Goal: Use online tool/utility: Utilize a website feature to perform a specific function

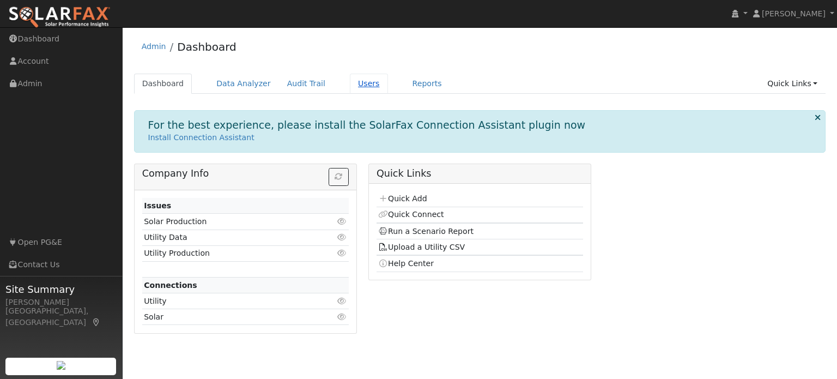
click at [357, 83] on link "Users" at bounding box center [369, 84] width 38 height 20
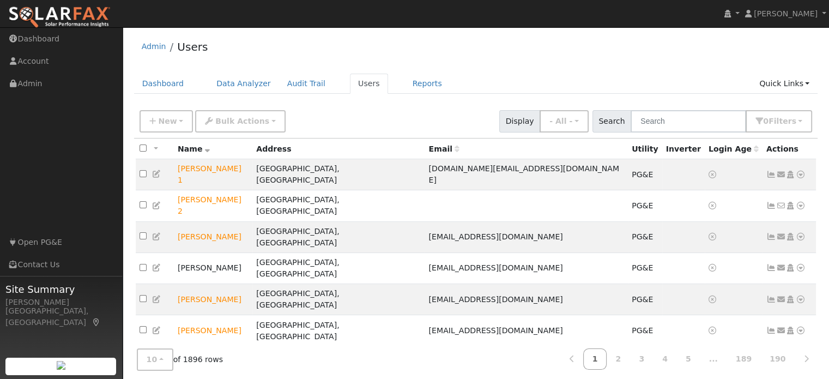
click at [552, 60] on div "Admin Users" at bounding box center [476, 49] width 684 height 33
click at [663, 117] on input "text" at bounding box center [687, 121] width 115 height 22
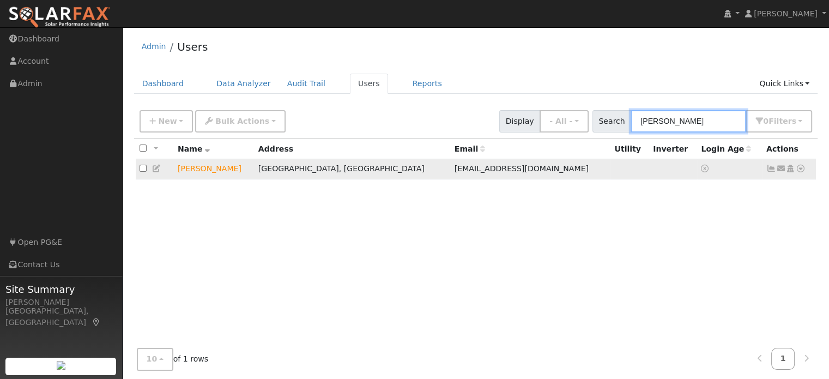
type input "zozimo"
click at [799, 170] on icon at bounding box center [800, 169] width 10 height 8
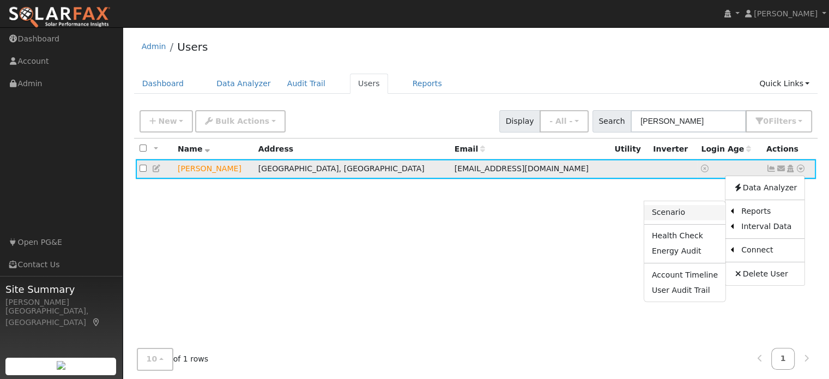
click at [691, 214] on link "Scenario" at bounding box center [684, 212] width 81 height 15
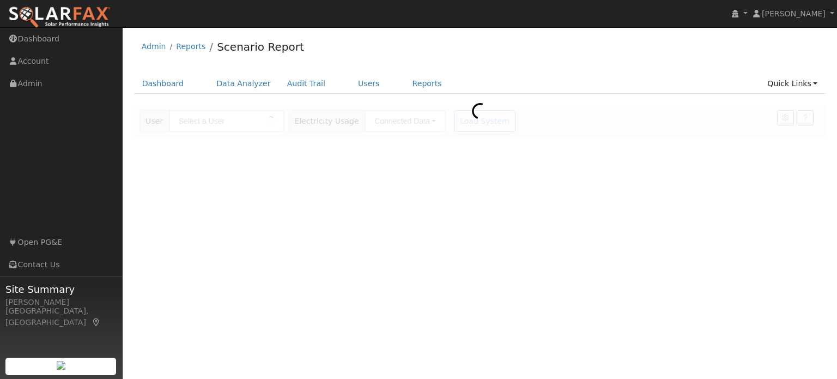
type input "[PERSON_NAME]"
type input "Pacific Gas & Electric"
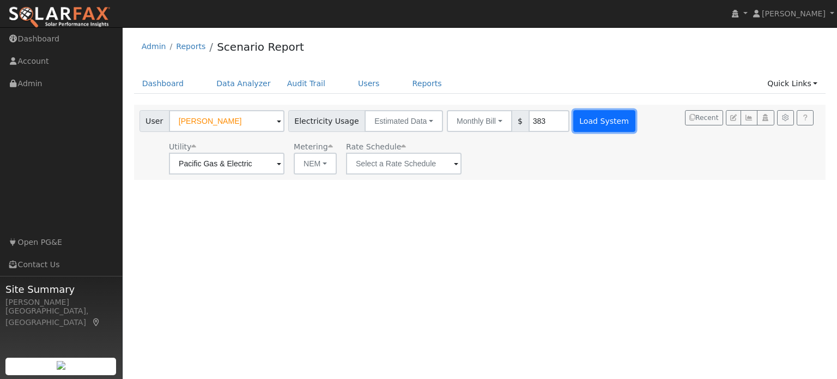
click at [589, 126] on button "Load System" at bounding box center [604, 121] width 62 height 22
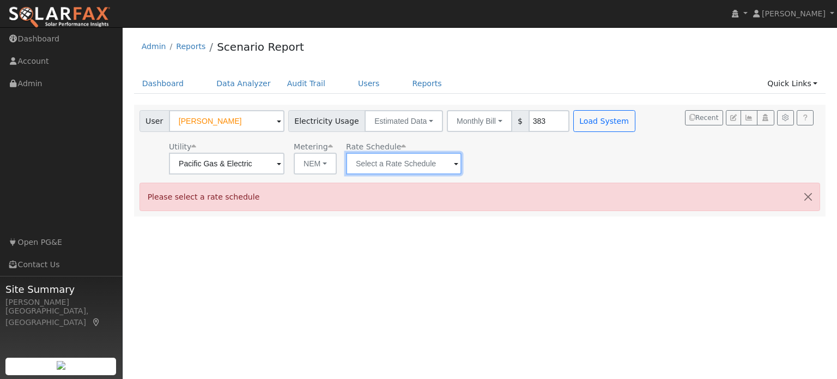
click at [406, 171] on input "text" at bounding box center [403, 164] width 115 height 22
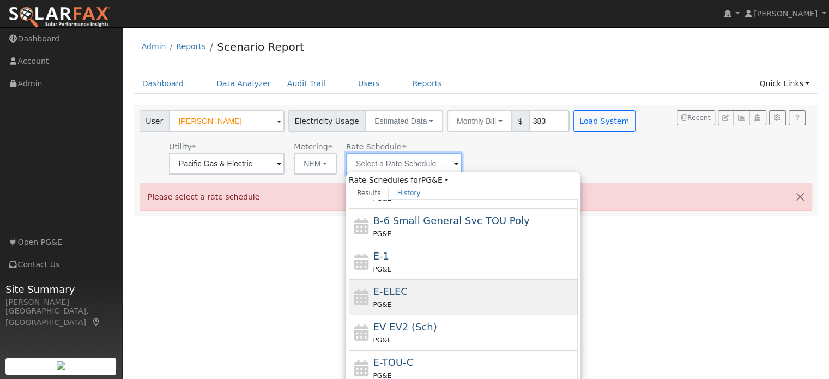
scroll to position [189, 0]
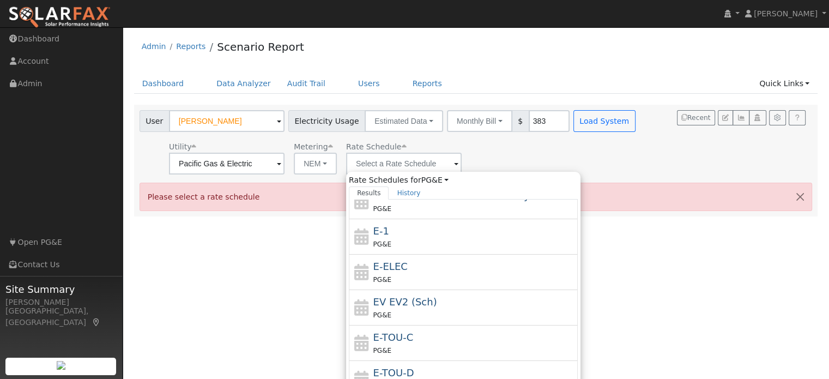
click at [405, 344] on div "PG&E" at bounding box center [474, 349] width 202 height 11
type input "E-TOU-C"
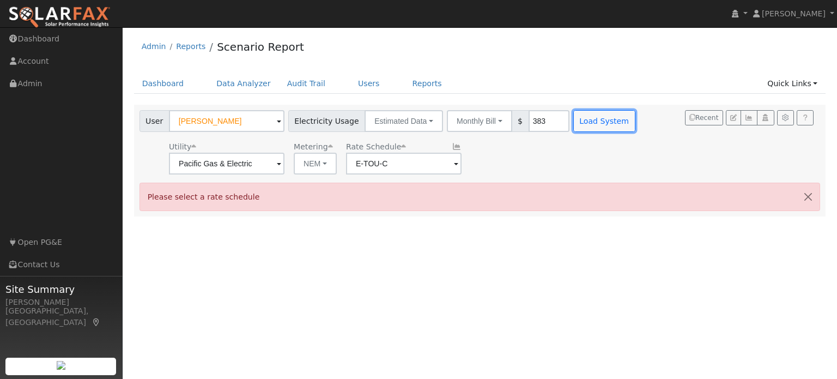
click at [589, 125] on button "Load System" at bounding box center [604, 121] width 62 height 22
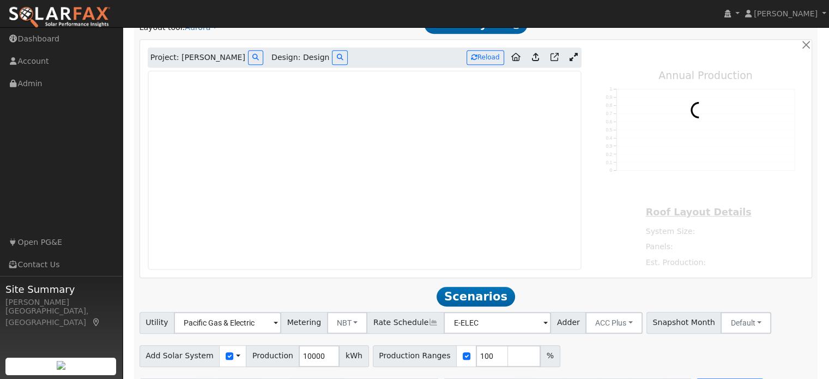
scroll to position [636, 0]
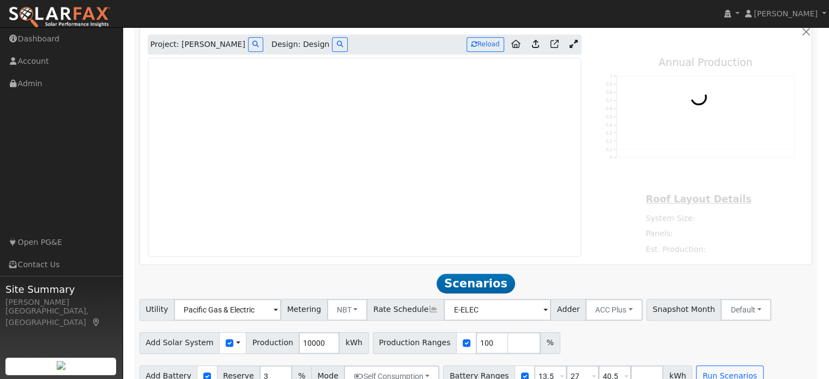
type input "0"
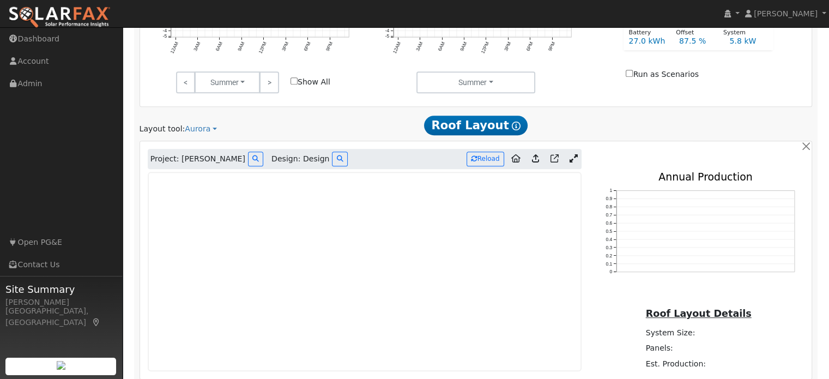
scroll to position [472, 0]
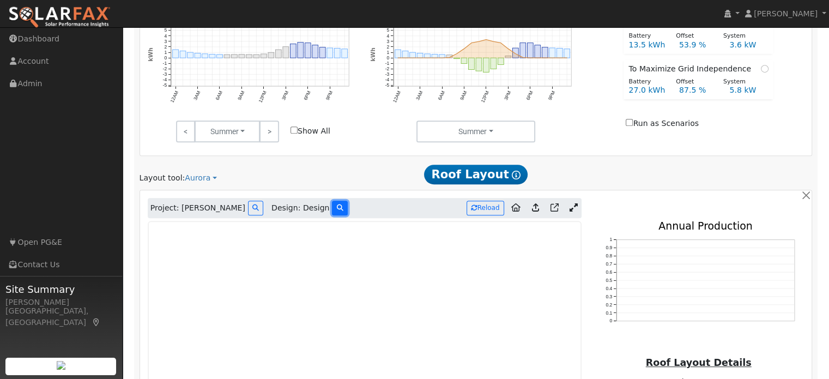
click at [332, 200] on button at bounding box center [339, 207] width 15 height 15
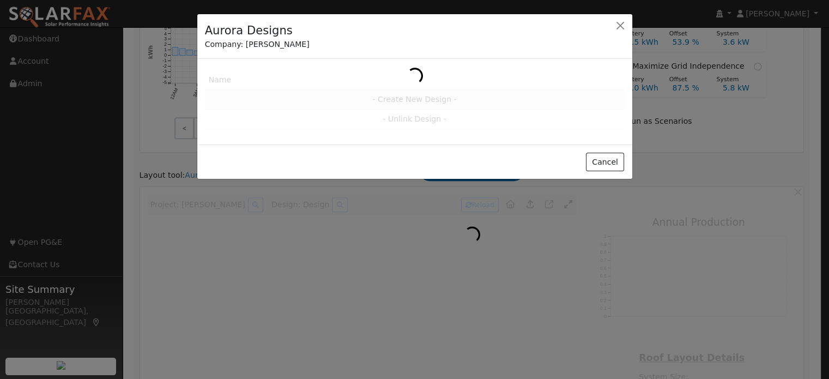
scroll to position [473, 0]
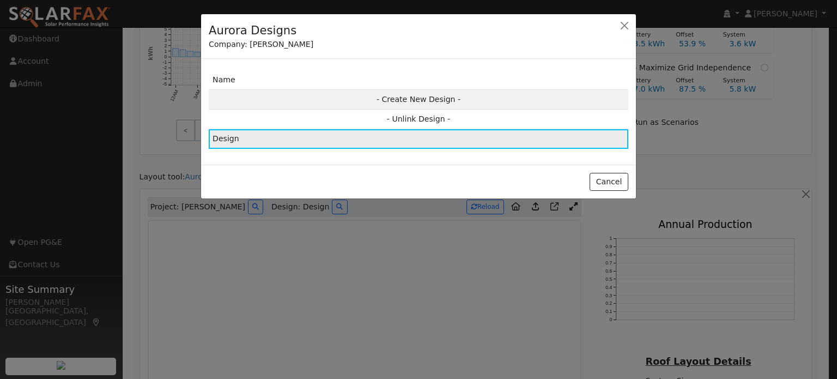
click at [389, 133] on td "Design" at bounding box center [418, 139] width 419 height 20
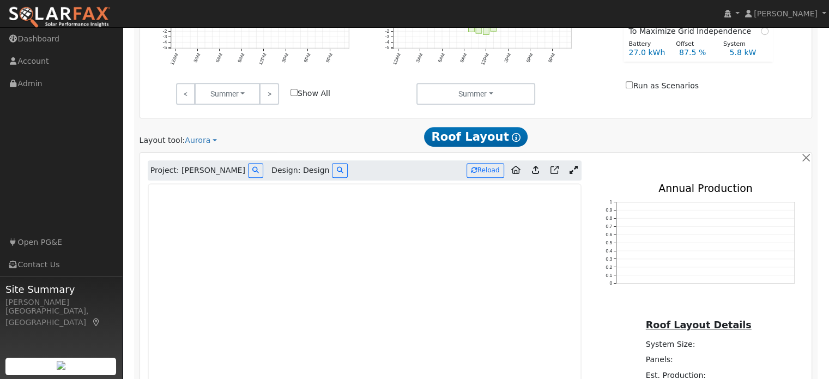
scroll to position [528, 0]
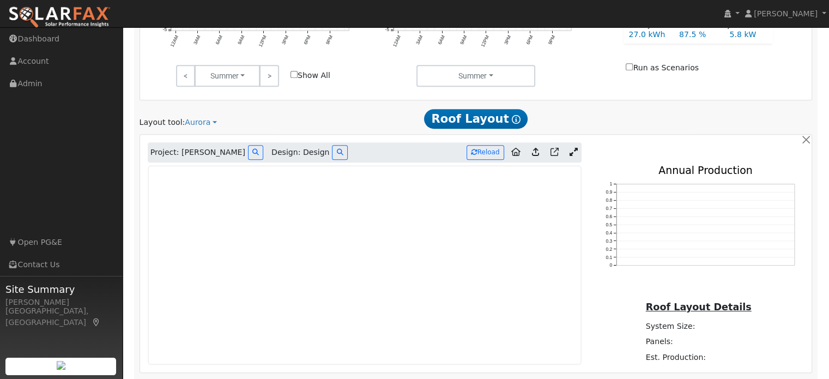
click at [575, 148] on icon at bounding box center [573, 152] width 8 height 8
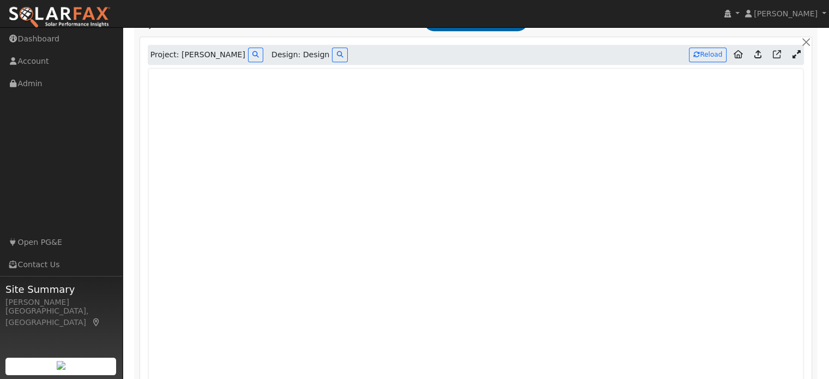
scroll to position [637, 0]
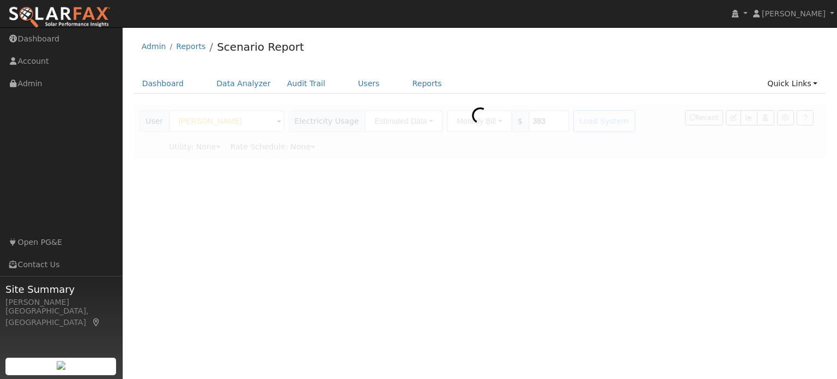
type input "Pacific Gas & Electric"
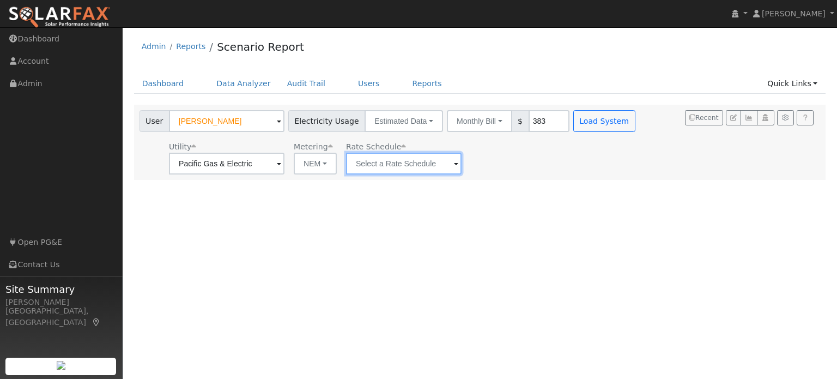
click at [362, 165] on input "text" at bounding box center [403, 164] width 115 height 22
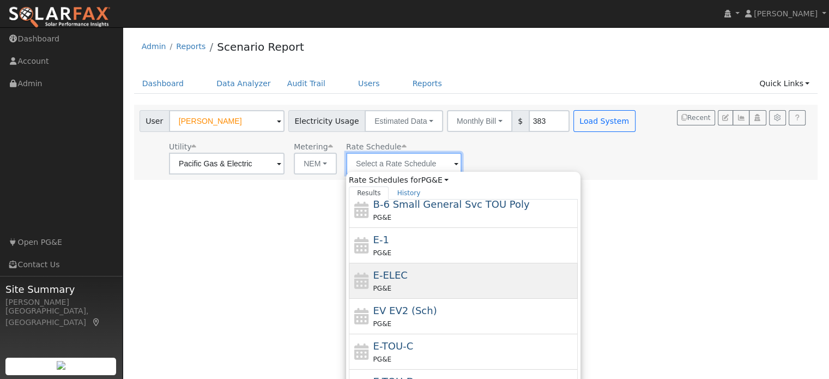
scroll to position [189, 0]
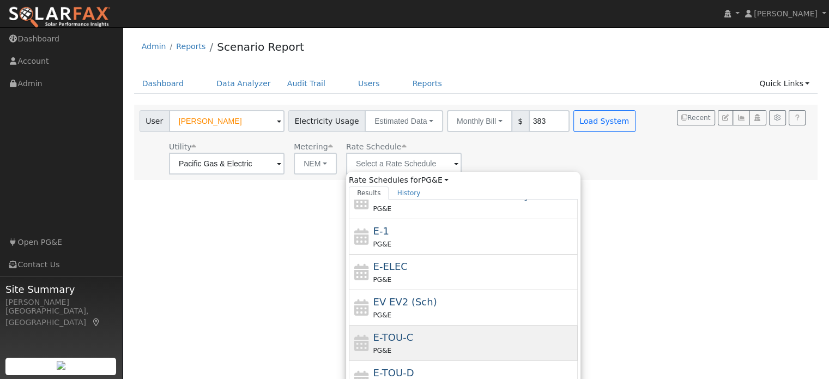
click at [420, 333] on div "E-TOU-C PG&E" at bounding box center [474, 343] width 202 height 26
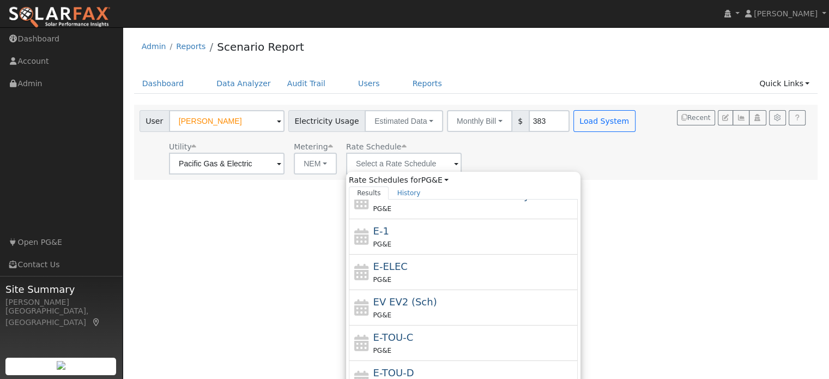
type input "E-TOU-C"
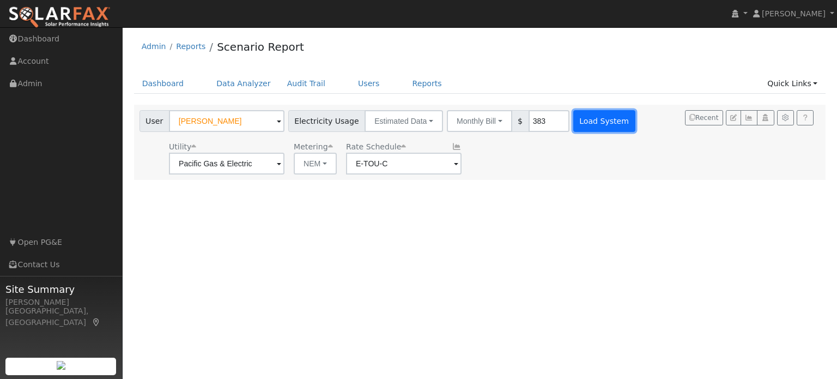
click at [573, 123] on button "Load System" at bounding box center [604, 121] width 62 height 22
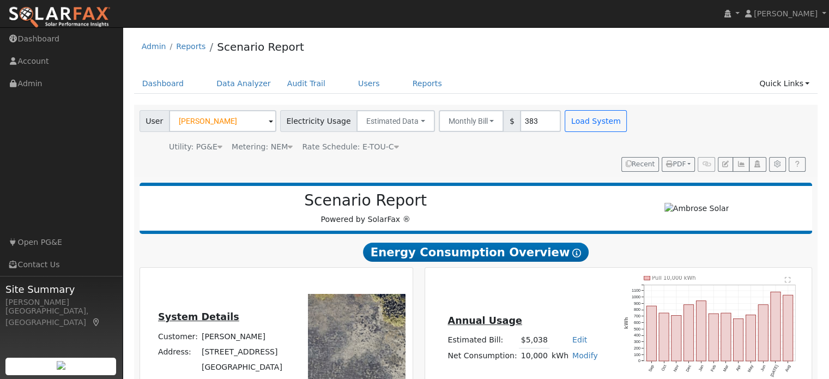
type input "0"
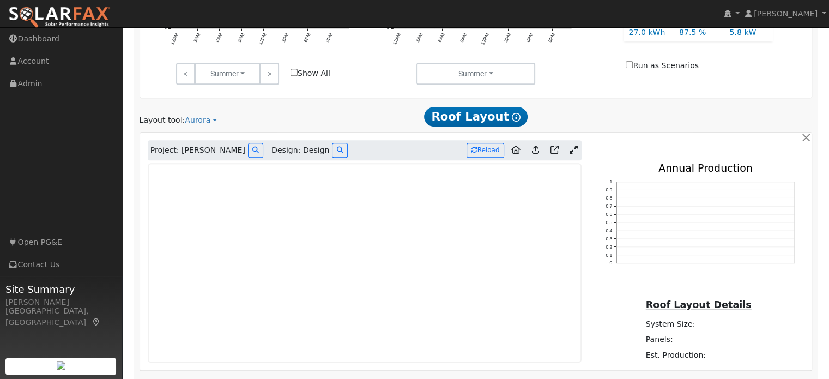
scroll to position [527, 0]
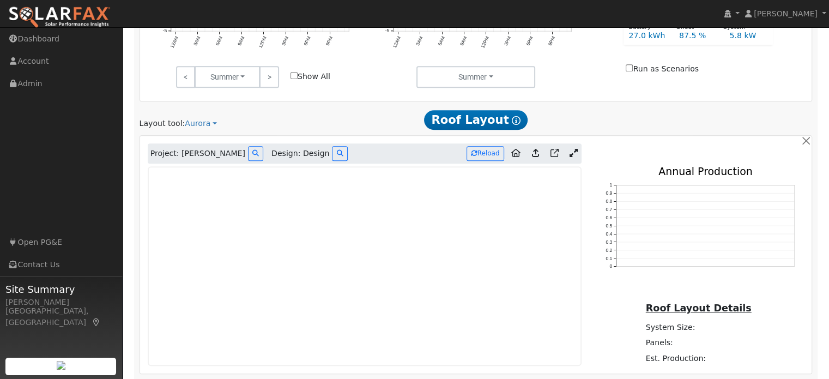
click at [569, 149] on icon at bounding box center [573, 153] width 8 height 8
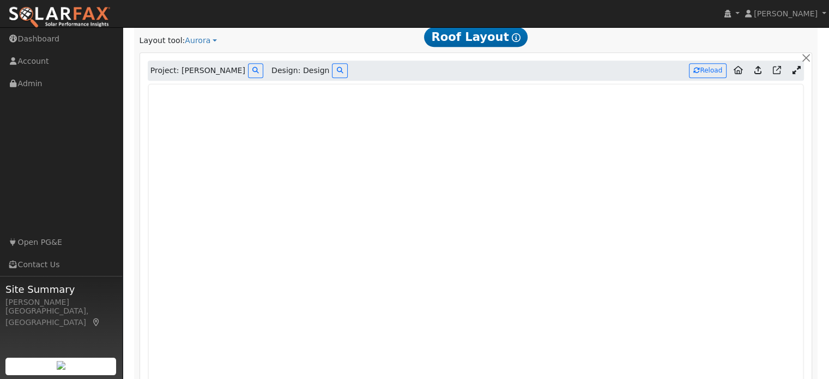
scroll to position [599, 0]
